Goal: Information Seeking & Learning: Understand process/instructions

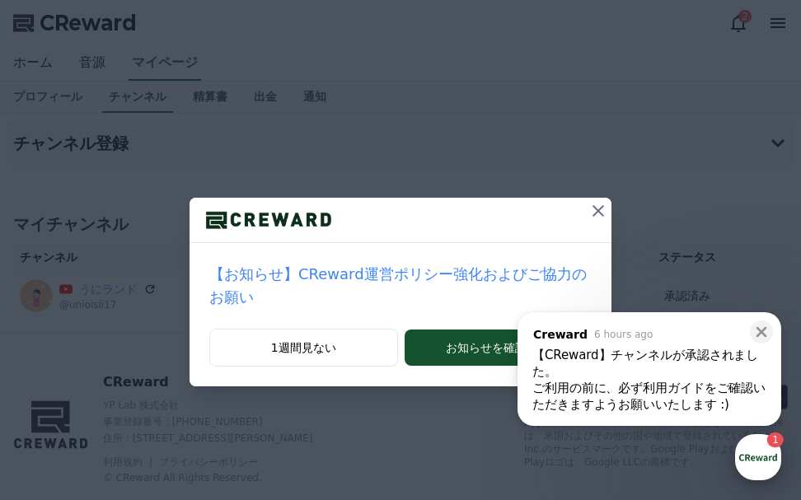
click at [750, 452] on div "button" at bounding box center [758, 457] width 46 height 46
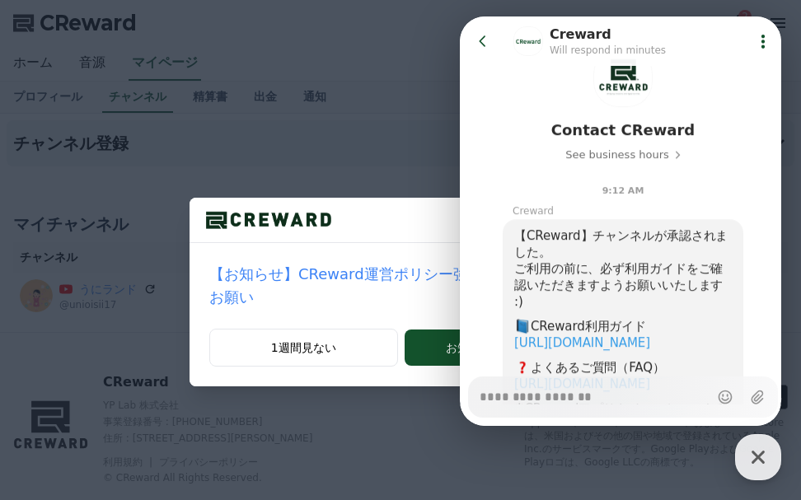
scroll to position [165, 0]
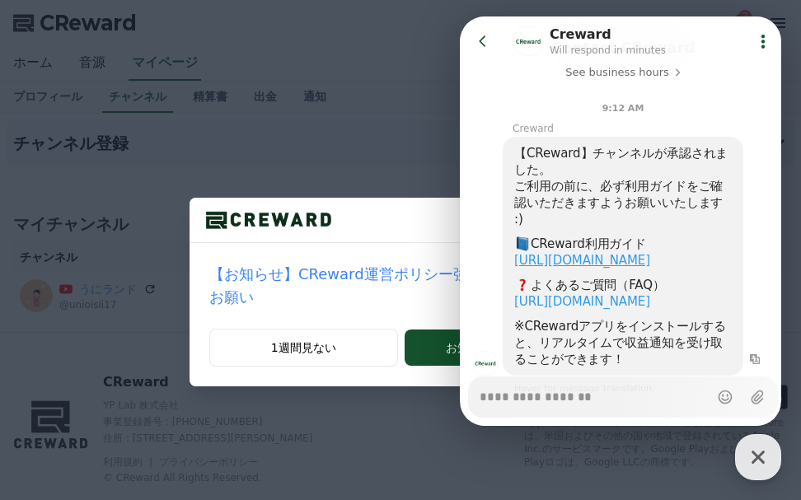
click at [611, 264] on link "[URL][DOMAIN_NAME]" at bounding box center [582, 260] width 136 height 15
type textarea "*"
click at [384, 132] on div "【お知らせ】CReward運営ポリシー強化およびご協力のお願い 1週間見ない お知らせを確認する" at bounding box center [400, 206] width 801 height 413
click at [485, 47] on icon at bounding box center [483, 41] width 16 height 16
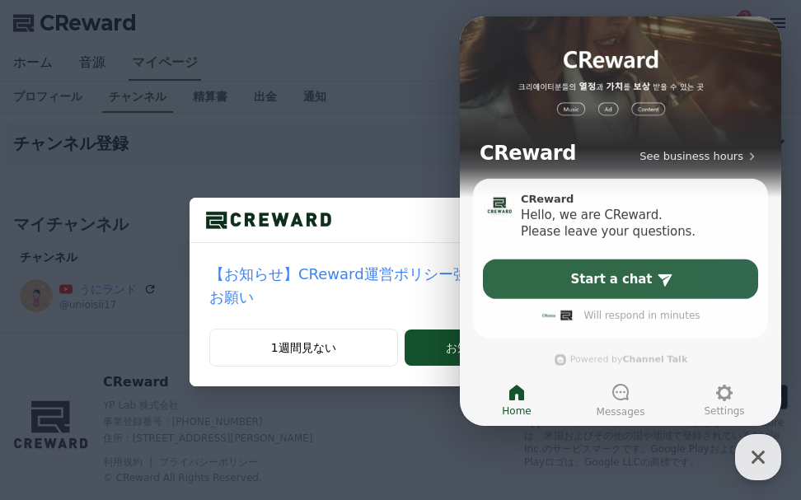
click at [390, 110] on div "【お知らせ】CReward運営ポリシー強化およびご協力のお願い 1週間見ない お知らせを確認する" at bounding box center [400, 206] width 801 height 413
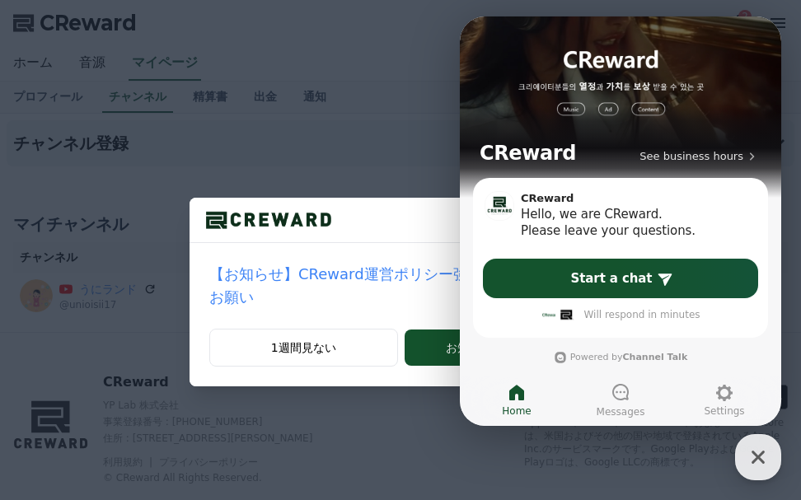
click at [468, 126] on div "CReward See business hours" at bounding box center [620, 96] width 321 height 161
click at [742, 447] on div "button" at bounding box center [758, 457] width 46 height 46
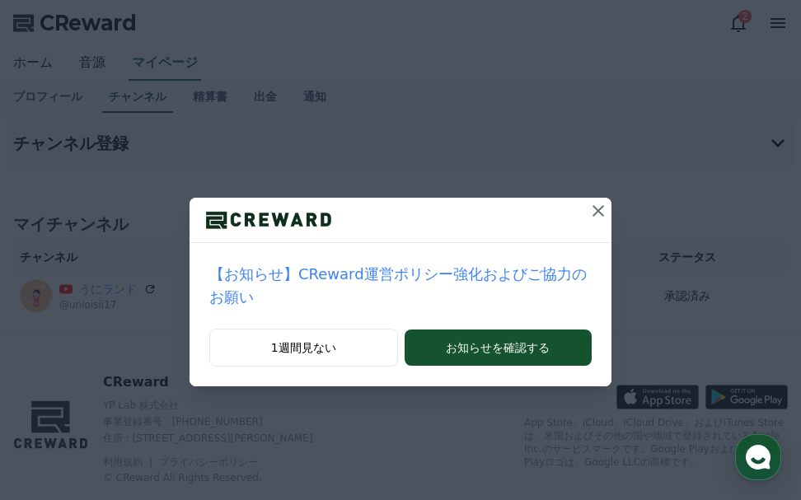
click at [588, 212] on icon at bounding box center [598, 211] width 20 height 20
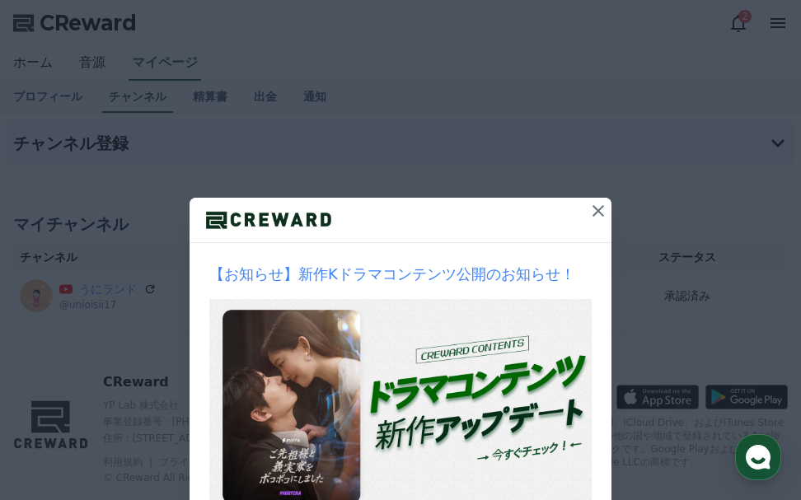
click at [588, 213] on icon at bounding box center [598, 211] width 20 height 20
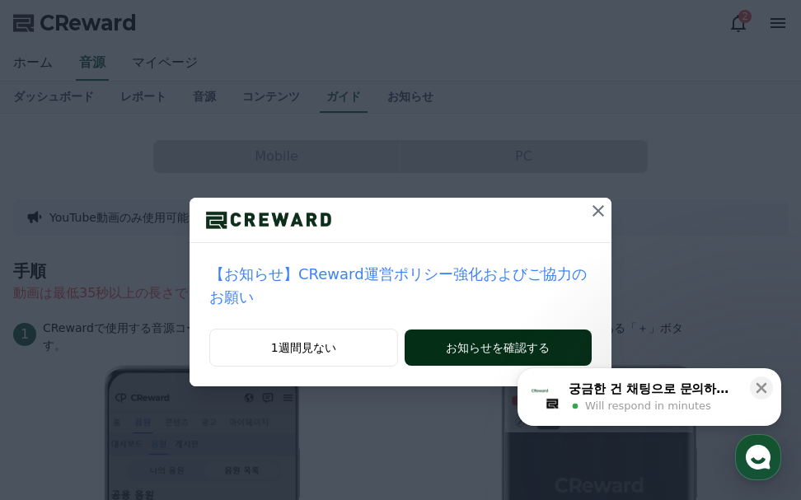
click at [456, 330] on button "お知らせを確認する" at bounding box center [498, 348] width 187 height 36
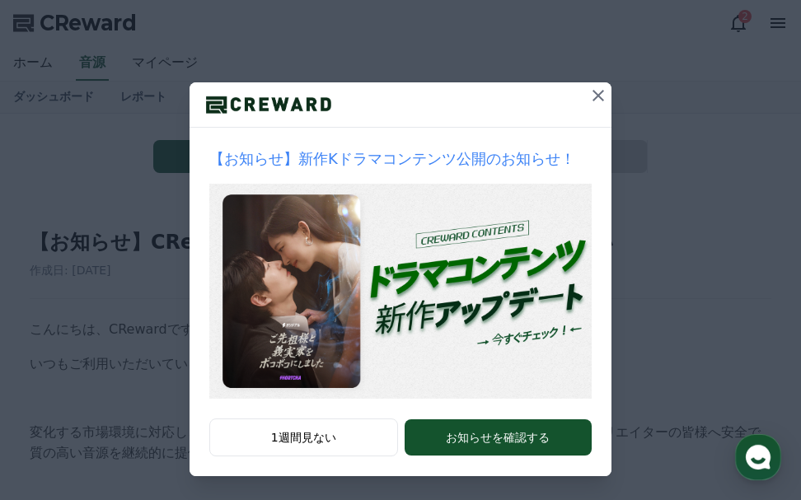
scroll to position [118, 0]
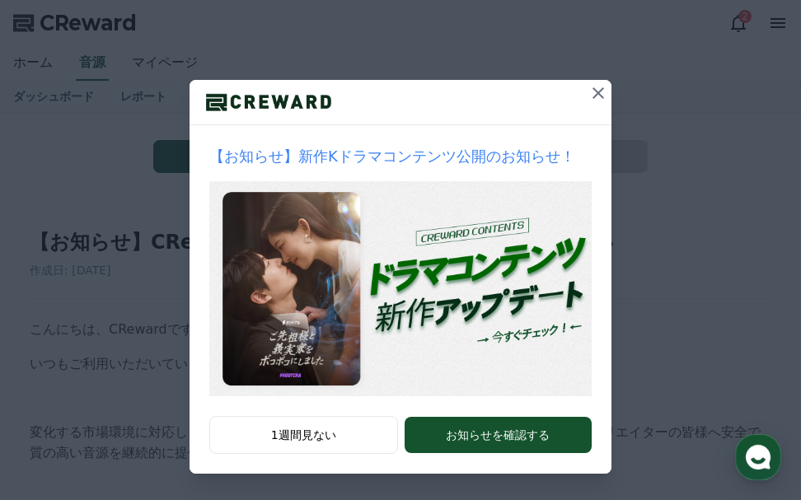
click at [588, 99] on icon at bounding box center [598, 93] width 20 height 20
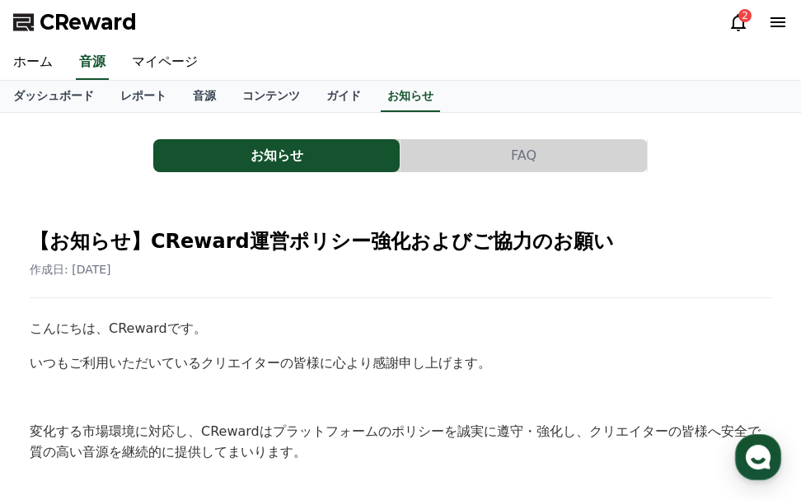
scroll to position [0, 0]
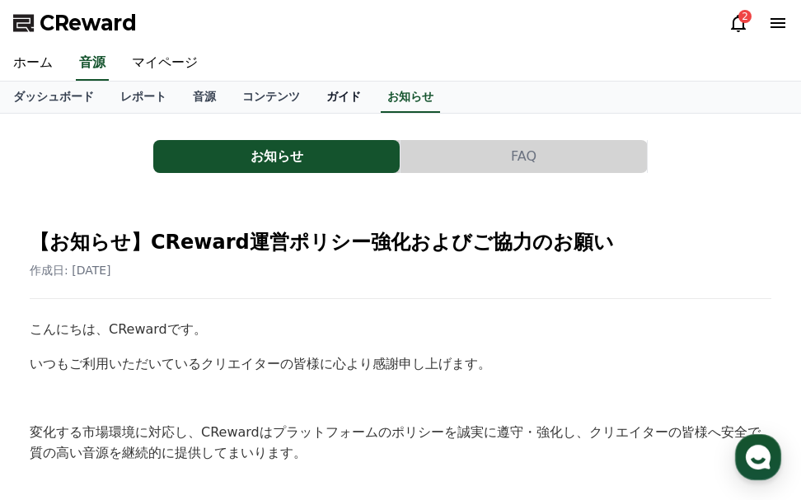
click at [313, 99] on link "ガイド" at bounding box center [343, 97] width 61 height 31
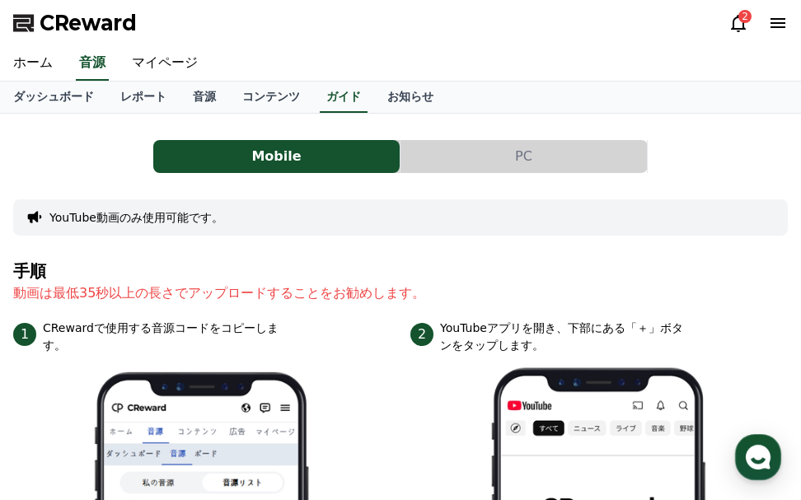
click at [460, 150] on button "PC" at bounding box center [523, 156] width 246 height 33
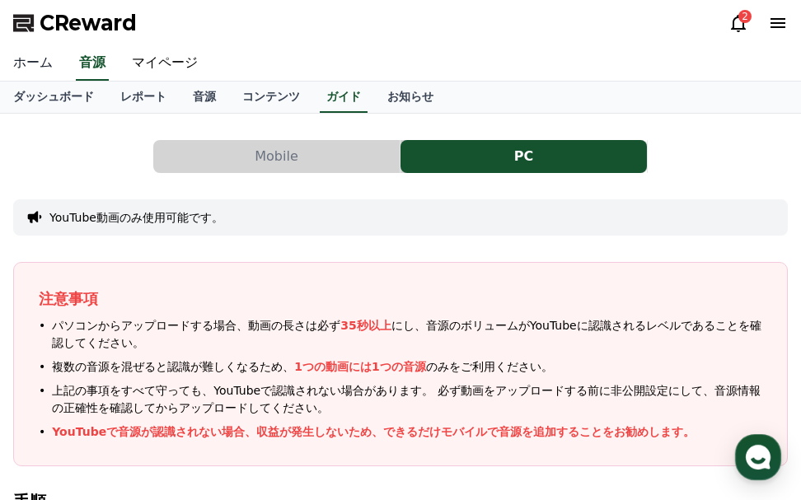
click at [22, 61] on link "ホーム" at bounding box center [33, 63] width 66 height 35
